Goal: Complete application form

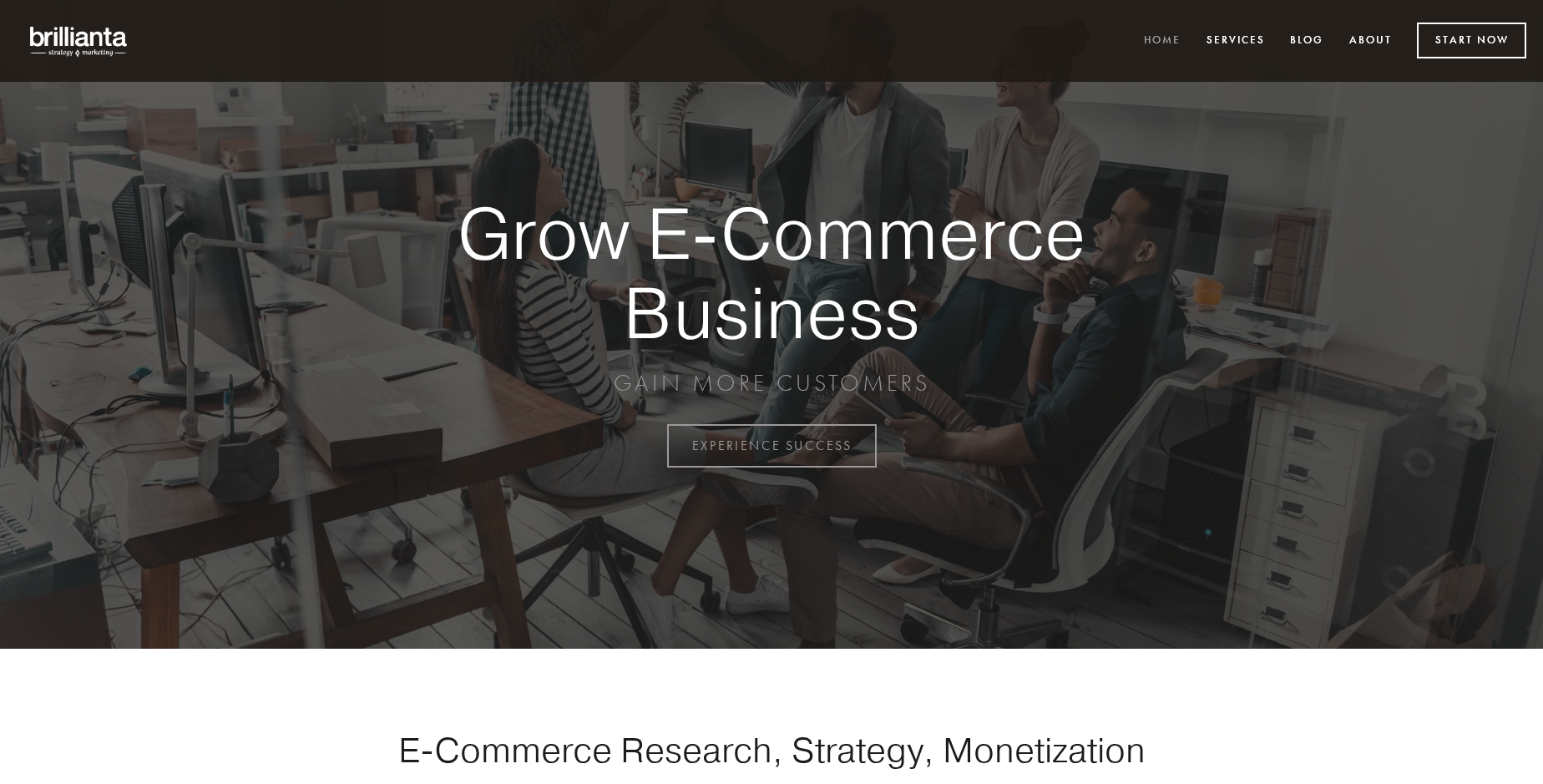
scroll to position [4375, 0]
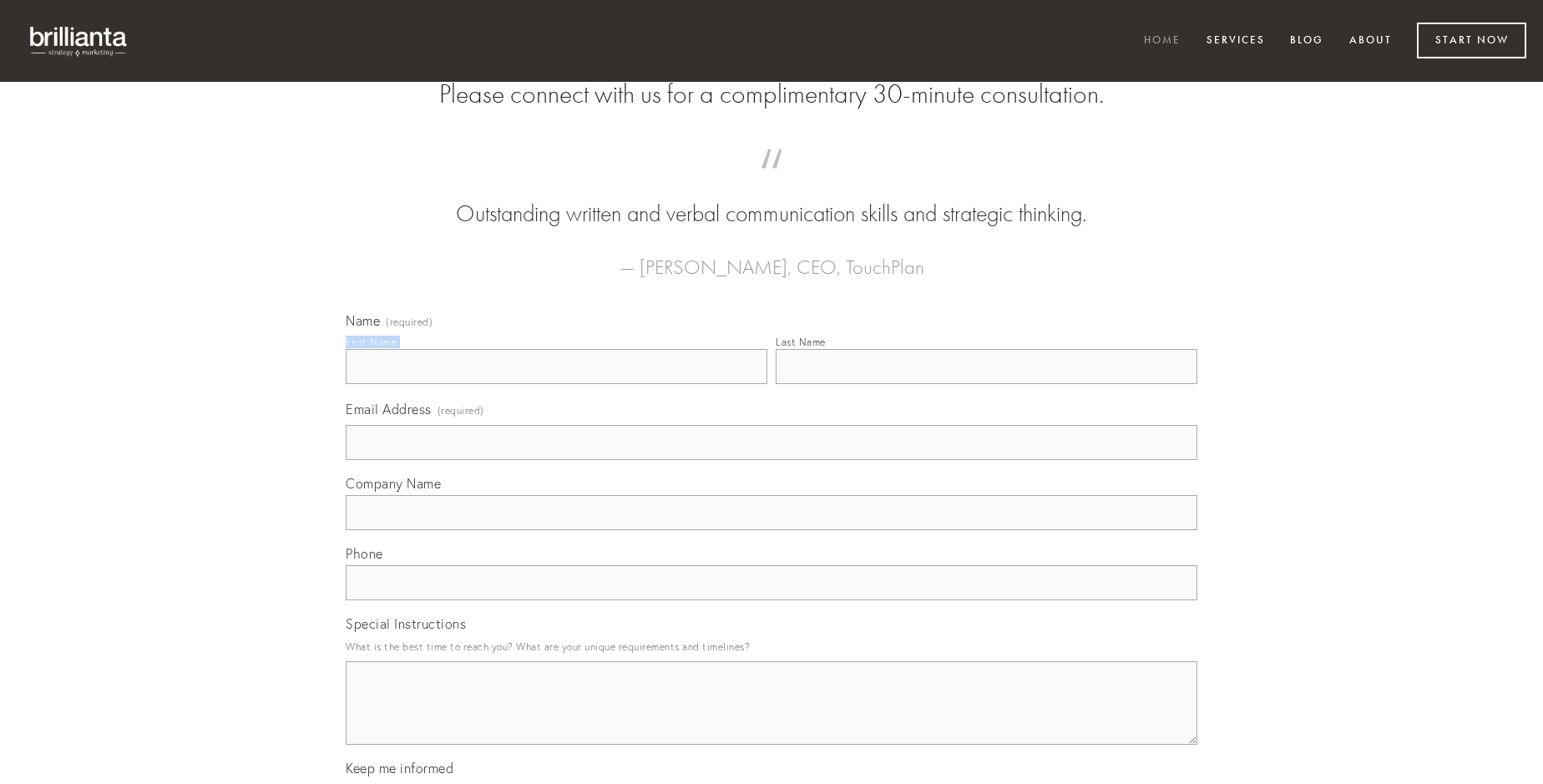
type input "[PERSON_NAME]"
click at [986, 384] on input "Last Name" at bounding box center [986, 366] width 422 height 35
type input "[PERSON_NAME]"
click at [772, 460] on input "Email Address (required)" at bounding box center [772, 442] width 852 height 35
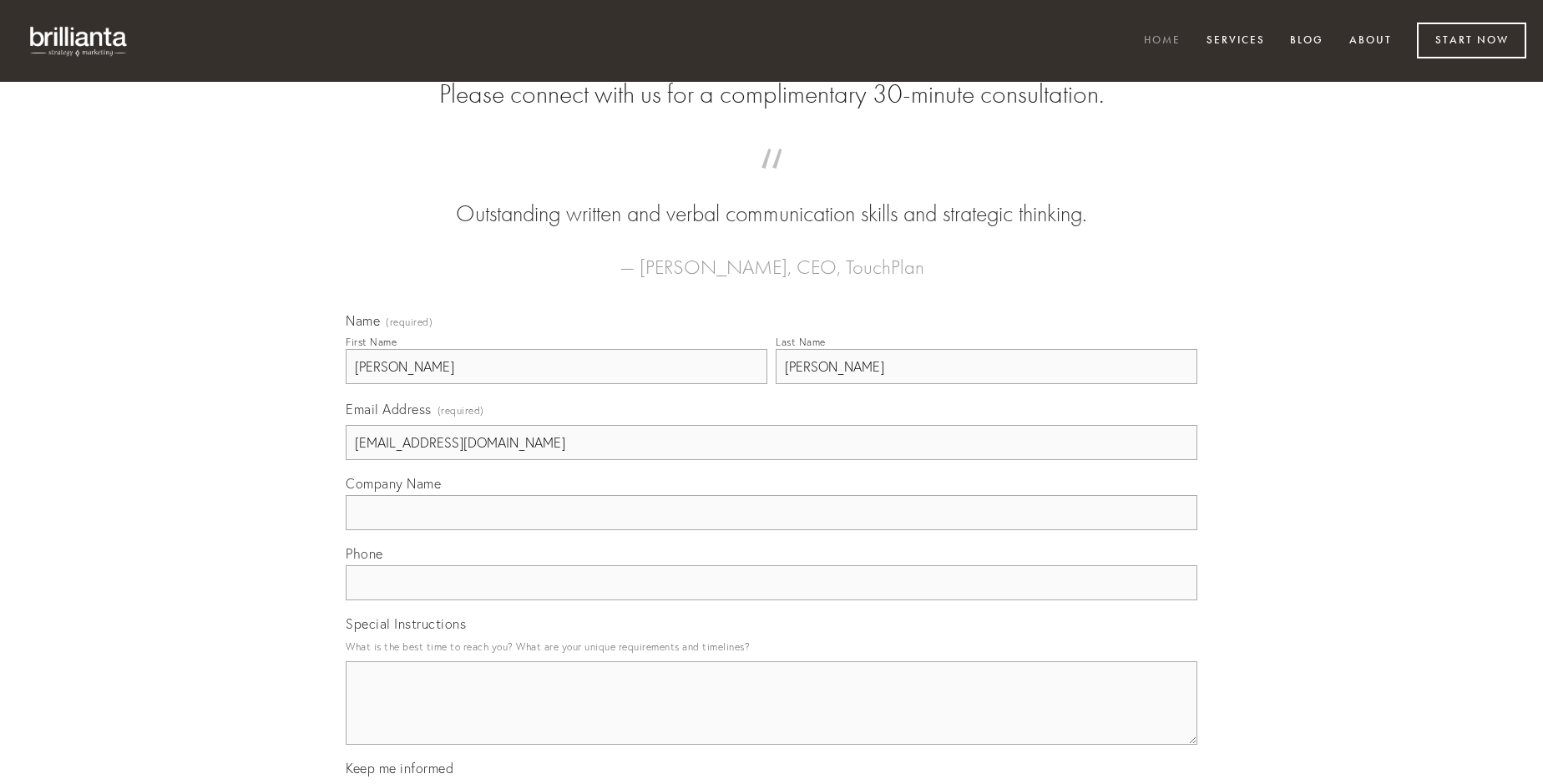
type input "[EMAIL_ADDRESS][DOMAIN_NAME]"
click at [772, 530] on input "Company Name" at bounding box center [772, 512] width 852 height 35
type input "eligendi"
click at [772, 600] on input "text" at bounding box center [772, 582] width 852 height 35
click at [772, 718] on textarea "Special Instructions" at bounding box center [772, 702] width 852 height 84
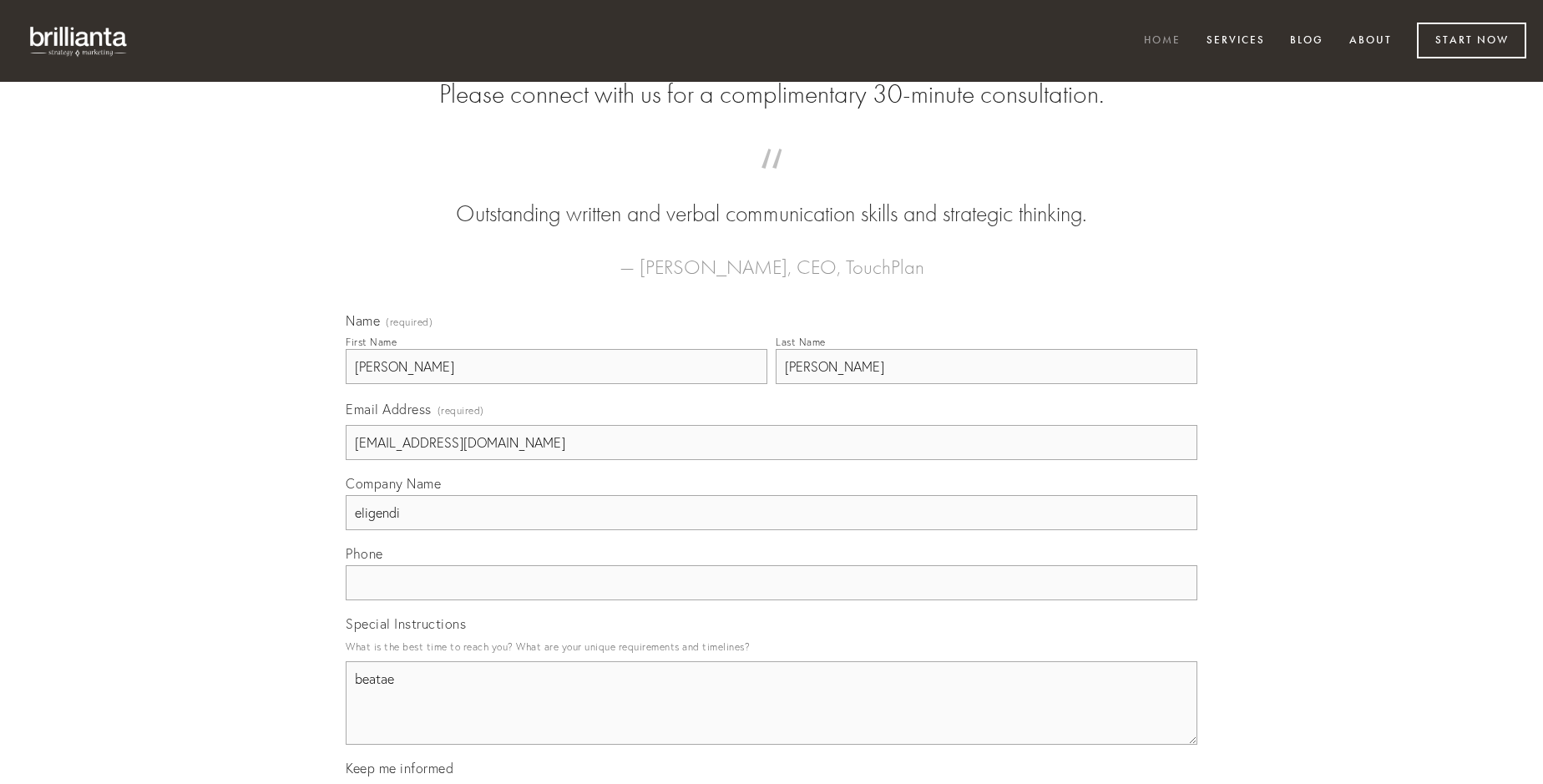
type textarea "beatae"
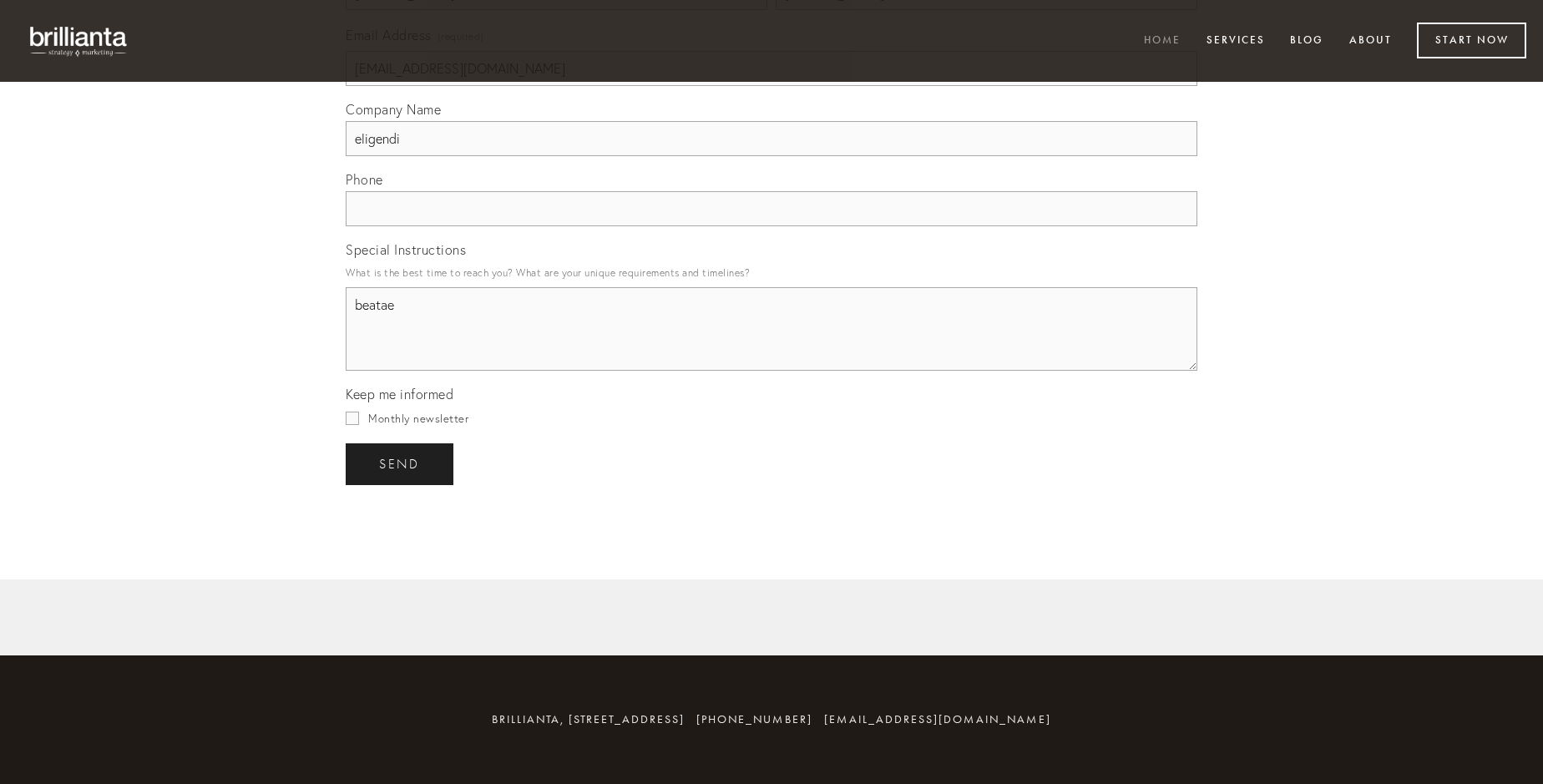
click at [400, 463] on span "send" at bounding box center [399, 463] width 41 height 15
